Goal: Task Accomplishment & Management: Use online tool/utility

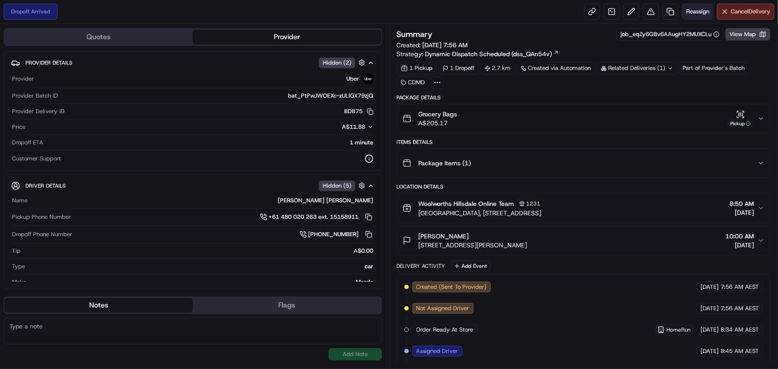
click at [694, 5] on button "Reassign" at bounding box center [697, 12] width 31 height 16
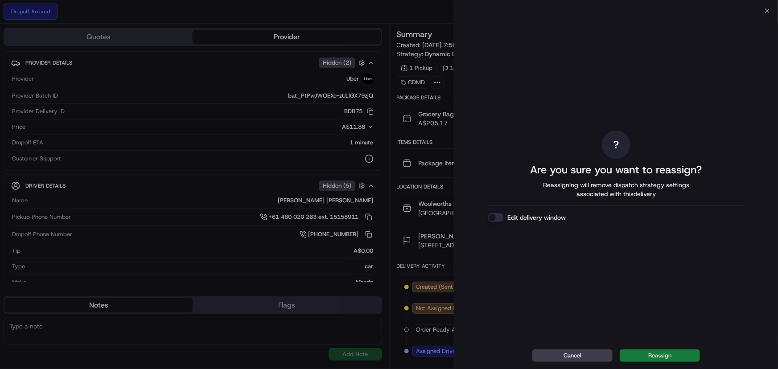
click at [645, 356] on button "Reassign" at bounding box center [659, 355] width 80 height 12
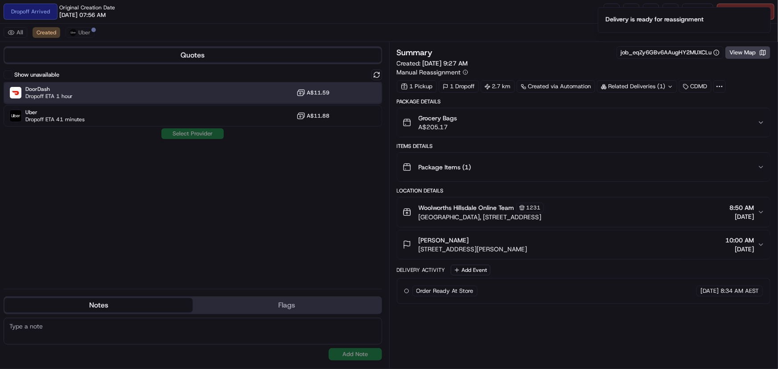
click at [258, 87] on div "DoorDash Dropoff ETA 1 hour A$11.59" at bounding box center [193, 92] width 378 height 21
click at [176, 127] on div "Show unavailable DoorDash Dropoff ETA 1 hour A$11.59 Uber Dropoff ETA 41 minute…" at bounding box center [193, 176] width 378 height 212
click at [180, 131] on button "Assign Provider" at bounding box center [192, 133] width 63 height 11
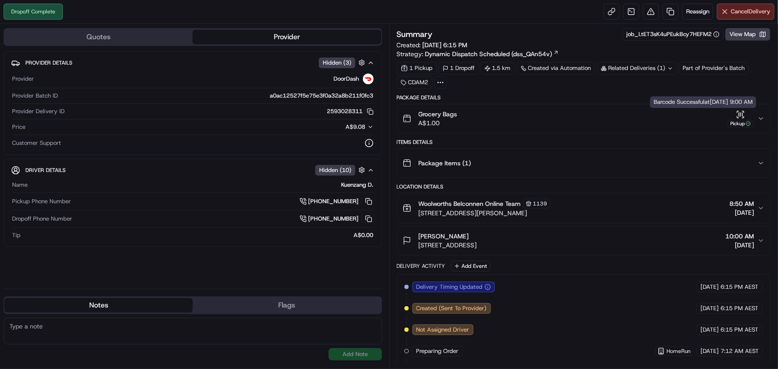
click at [737, 111] on icon "button" at bounding box center [737, 111] width 1 height 1
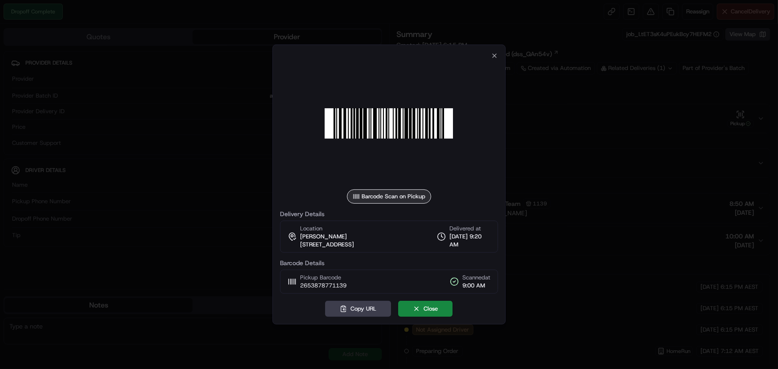
click at [499, 56] on div "Barcode Scan on Pickup Delivery Details Location George Kali 11 Howie Ct, Unit …" at bounding box center [388, 185] width 233 height 280
click at [495, 50] on div "Barcode Scan on Pickup Delivery Details Location George Kali 11 Howie Ct, Unit …" at bounding box center [388, 185] width 233 height 280
